Goal: Information Seeking & Learning: Find specific fact

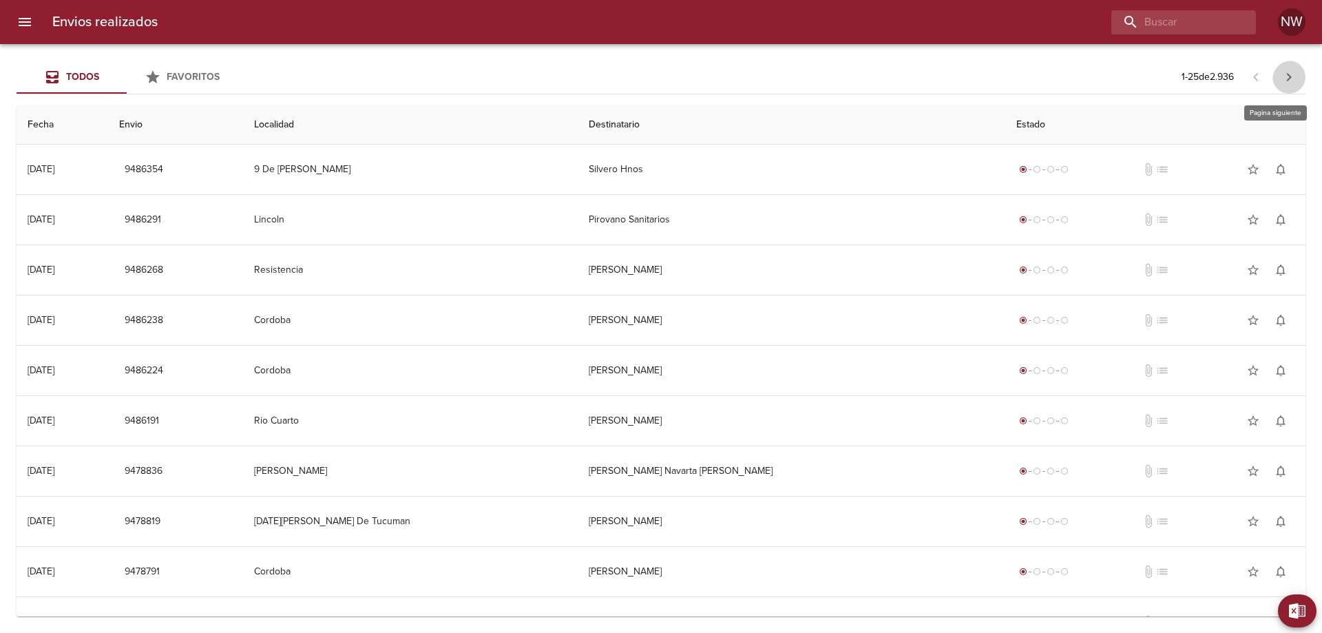
click at [1287, 78] on icon "button" at bounding box center [1289, 77] width 5 height 8
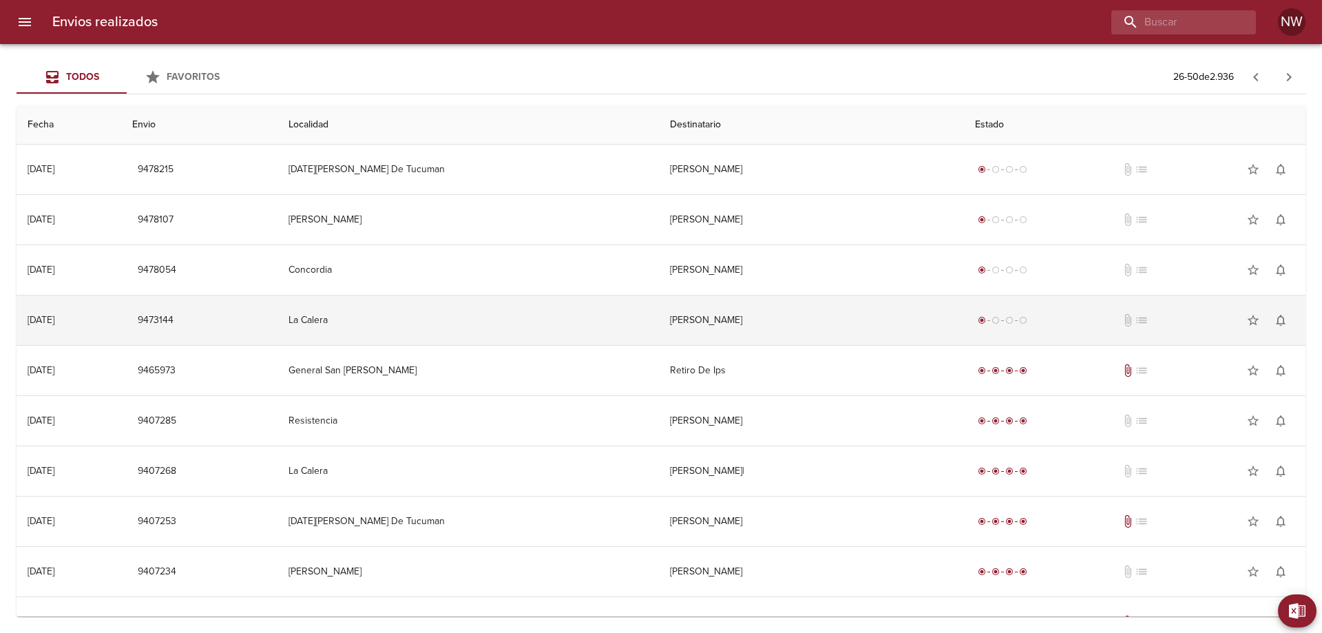
click at [934, 335] on td "[PERSON_NAME]" at bounding box center [811, 320] width 305 height 50
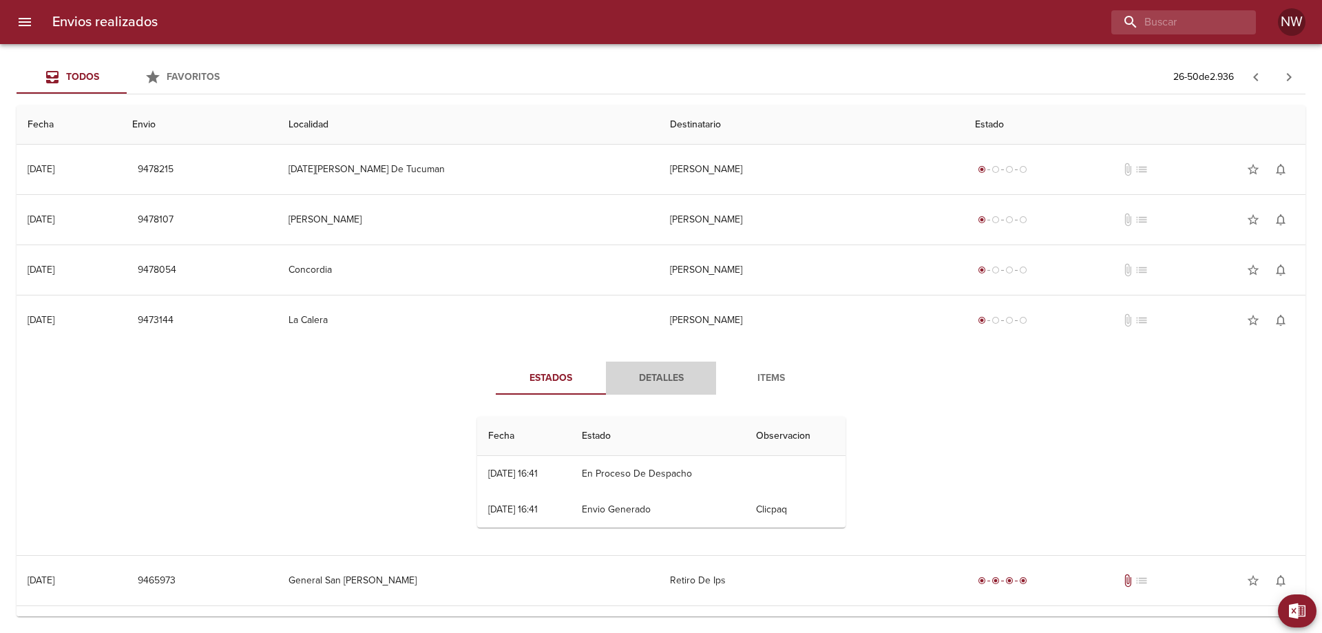
click at [658, 376] on button "Detalles" at bounding box center [661, 378] width 110 height 33
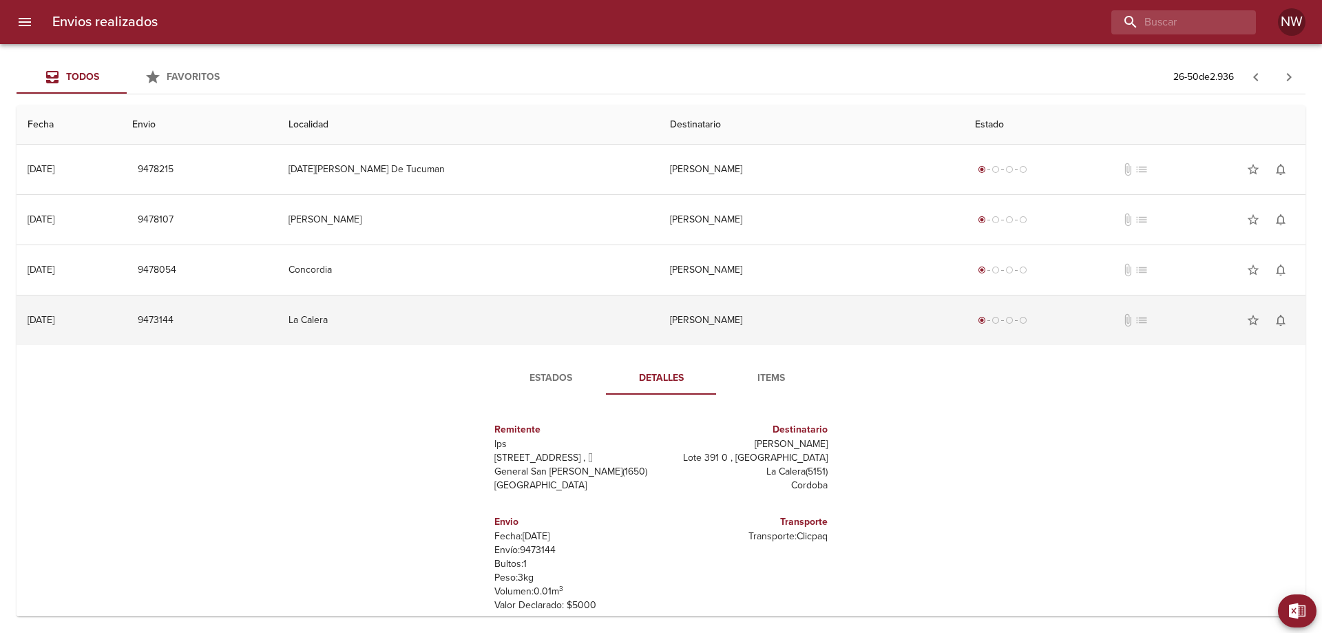
click at [825, 337] on td "[PERSON_NAME]" at bounding box center [811, 320] width 305 height 50
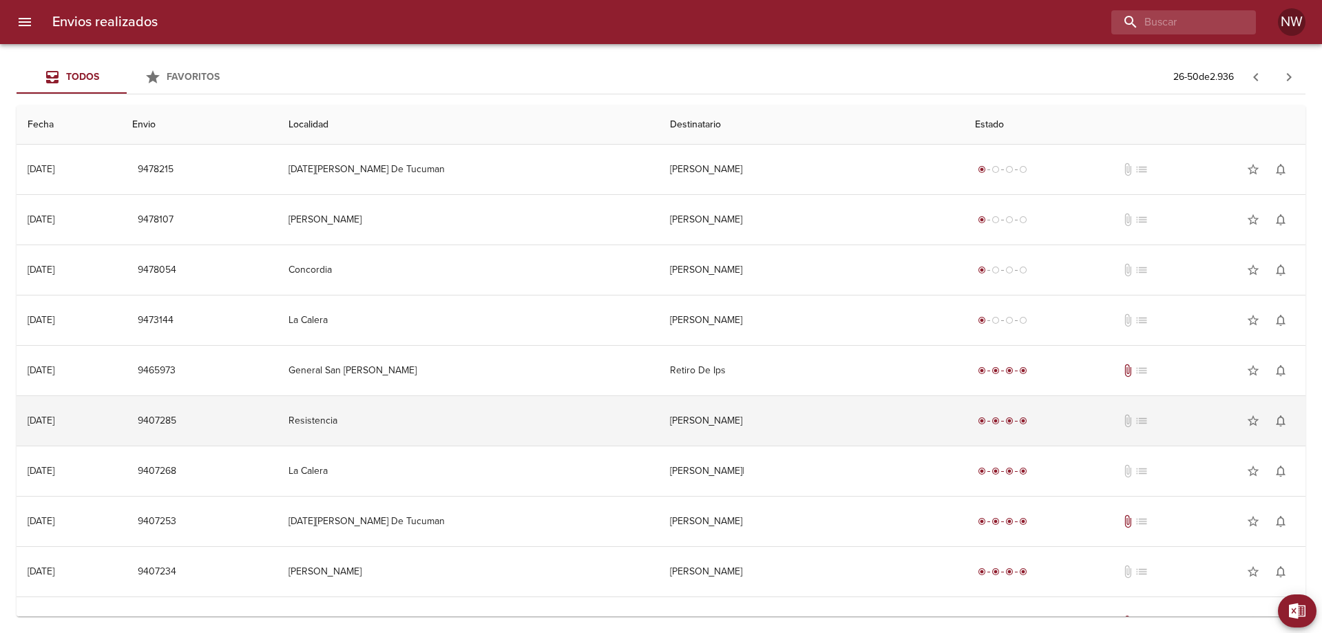
click at [853, 446] on td "[PERSON_NAME]" at bounding box center [811, 421] width 305 height 50
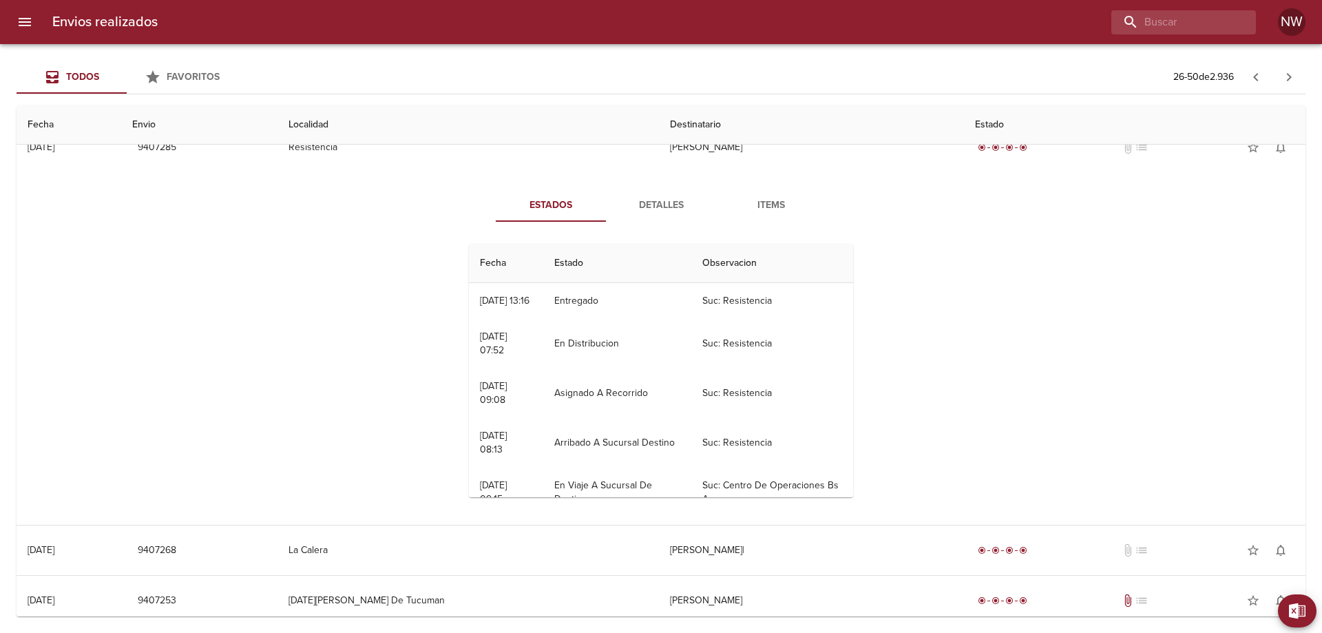
scroll to position [275, 0]
click at [654, 212] on span "Detalles" at bounding box center [661, 203] width 94 height 17
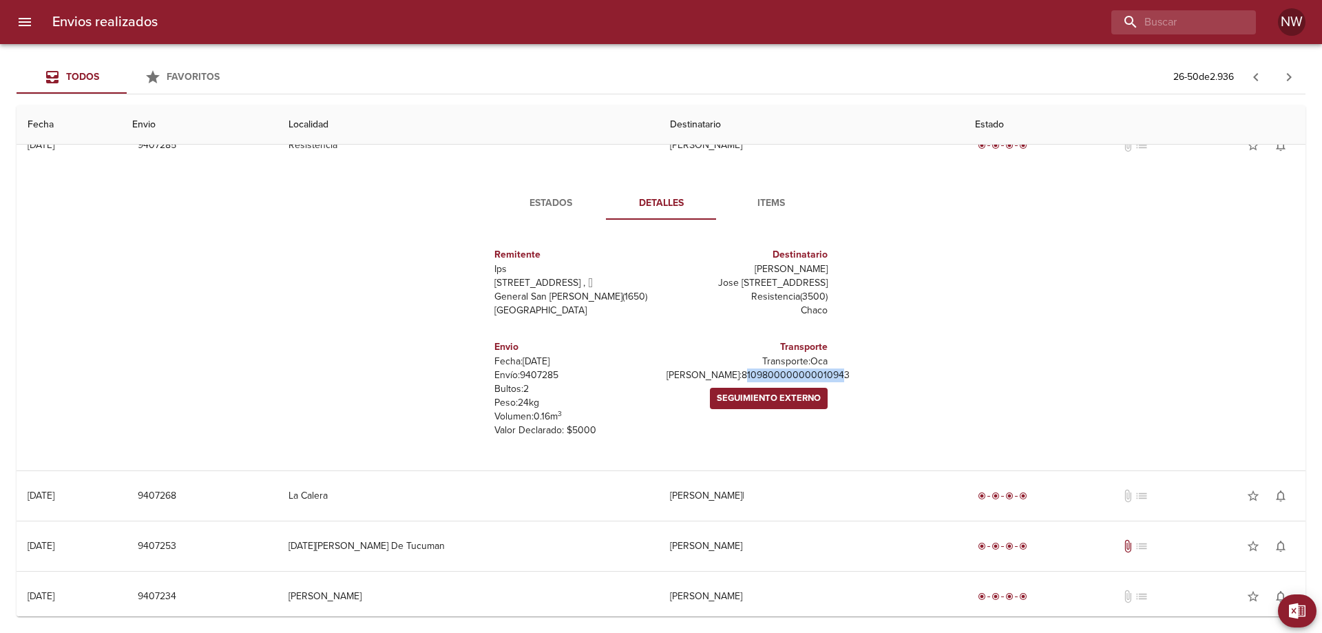
drag, startPoint x: 814, startPoint y: 452, endPoint x: 703, endPoint y: 434, distance: 112.4
click at [701, 382] on p "[PERSON_NAME]: 8109800000000010943" at bounding box center [747, 375] width 161 height 14
click at [755, 382] on p "[PERSON_NAME]: 8109800000000010943" at bounding box center [747, 375] width 161 height 14
drag, startPoint x: 824, startPoint y: 448, endPoint x: 683, endPoint y: 446, distance: 140.5
click at [683, 446] on div "Remitente Ips [STREET_ADDRESS][PERSON_NAME] Destinatario [PERSON_NAME] Jose [ST…" at bounding box center [661, 342] width 379 height 223
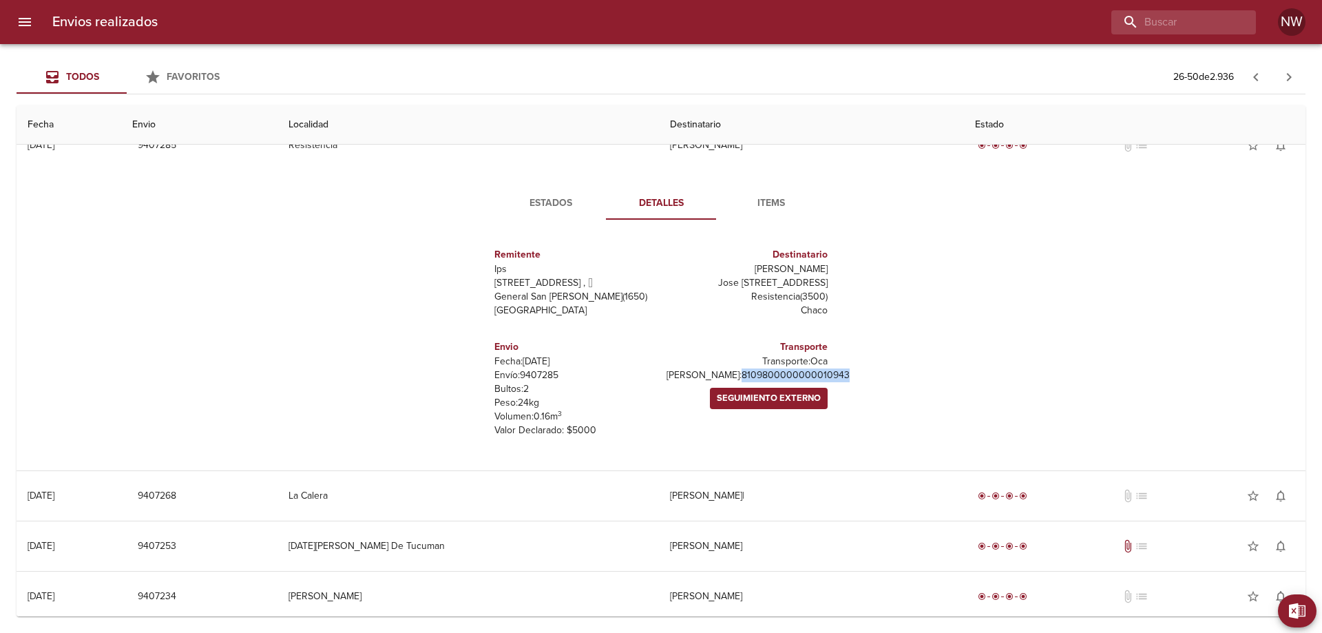
copy p "8109800000000010943"
